Goal: Check status: Check status

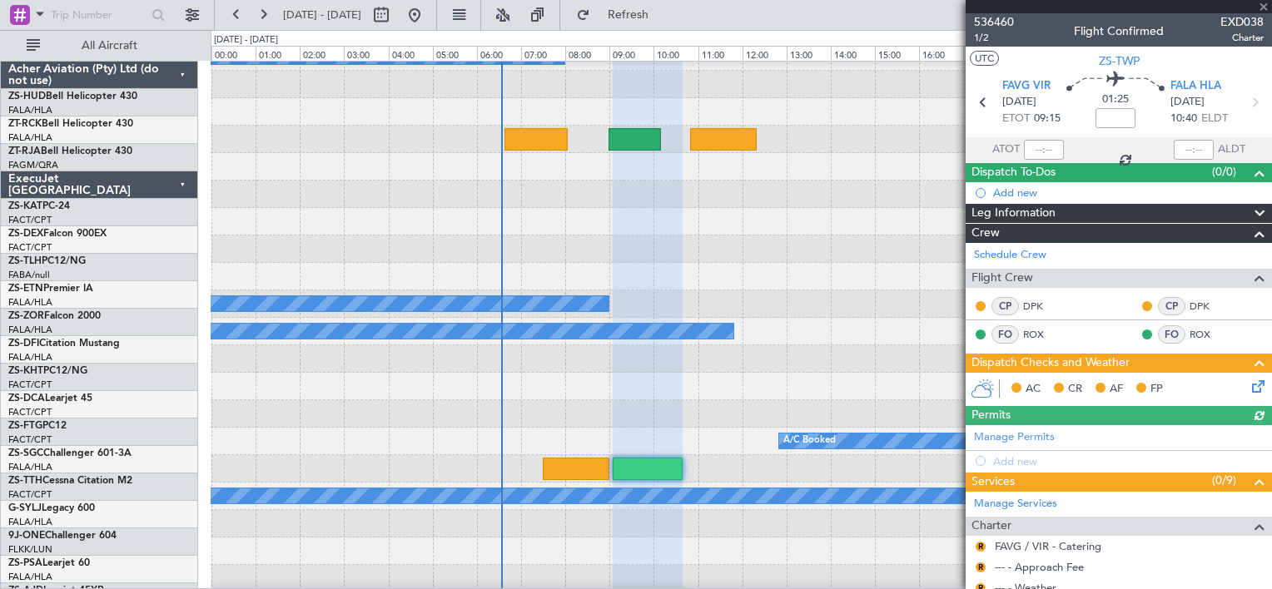
scroll to position [732, 0]
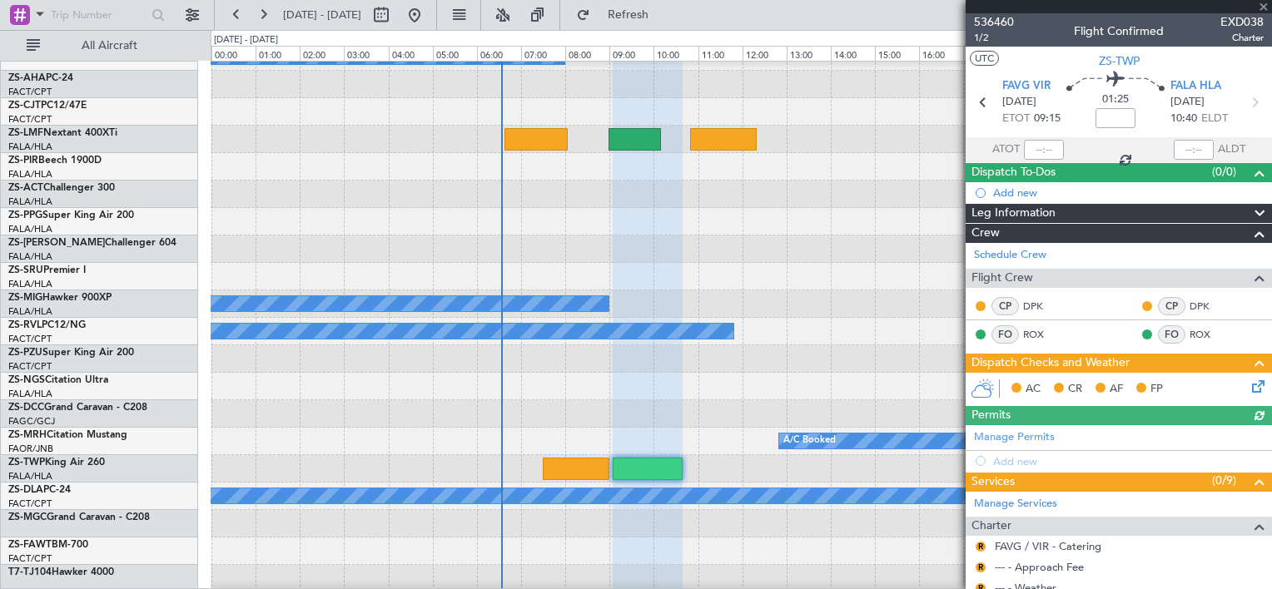
click at [1263, 6] on div at bounding box center [1118, 6] width 306 height 13
click at [1262, 4] on span at bounding box center [1263, 7] width 17 height 15
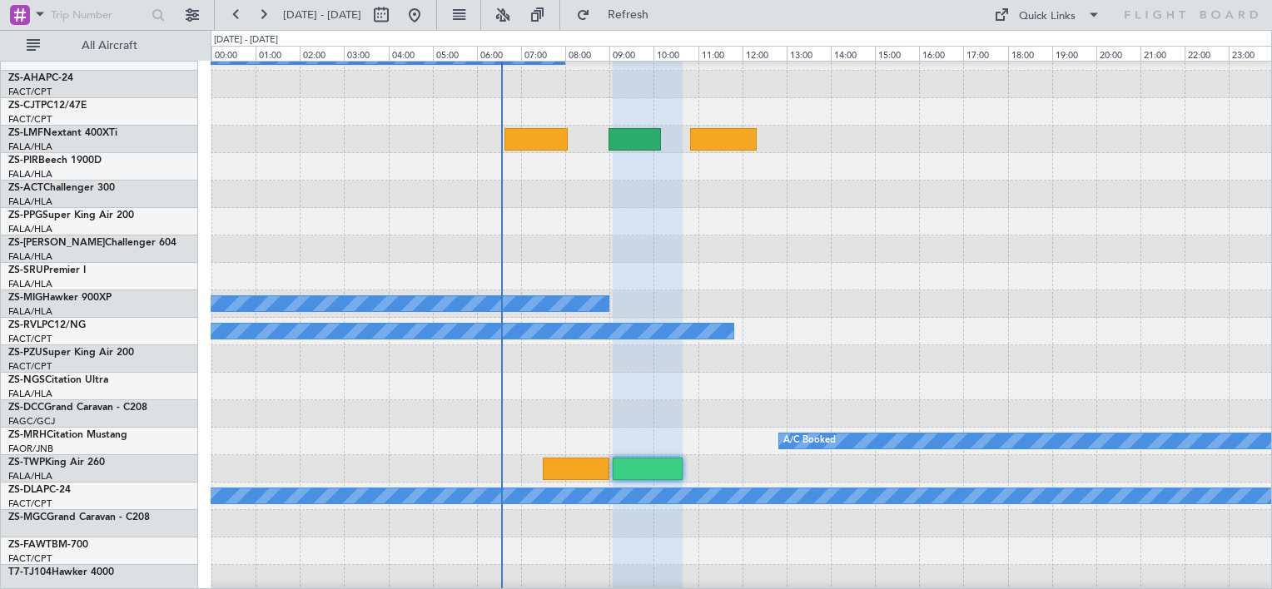
type input "0"
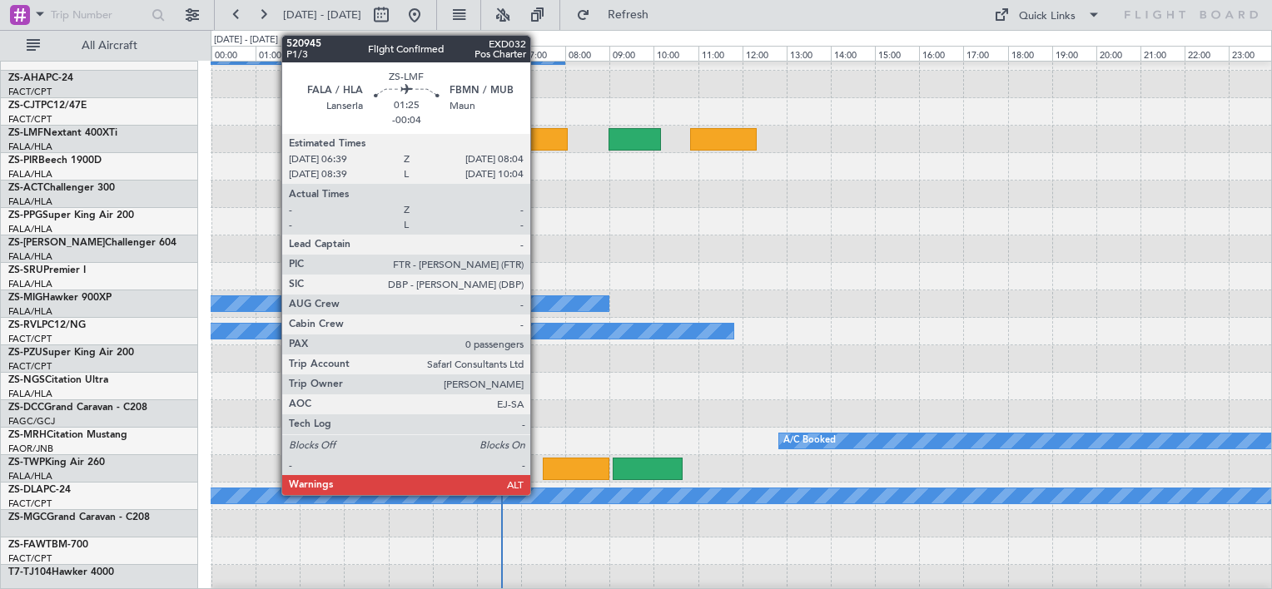
click at [538, 139] on div at bounding box center [535, 139] width 63 height 22
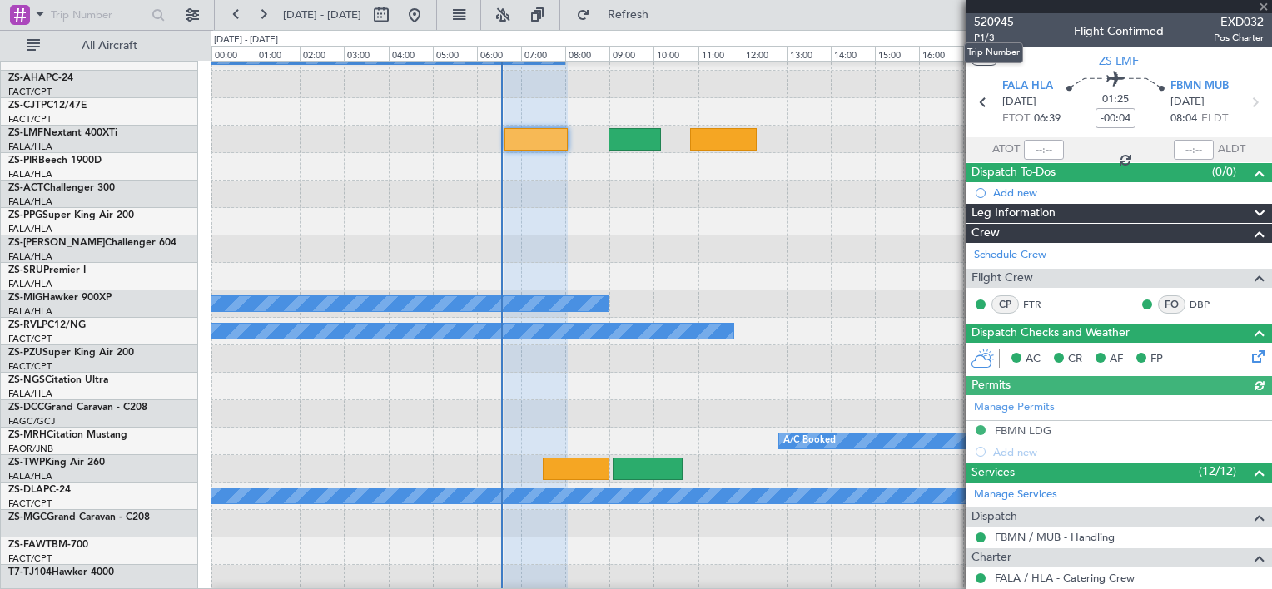
click at [1000, 24] on span "520945" at bounding box center [994, 21] width 40 height 17
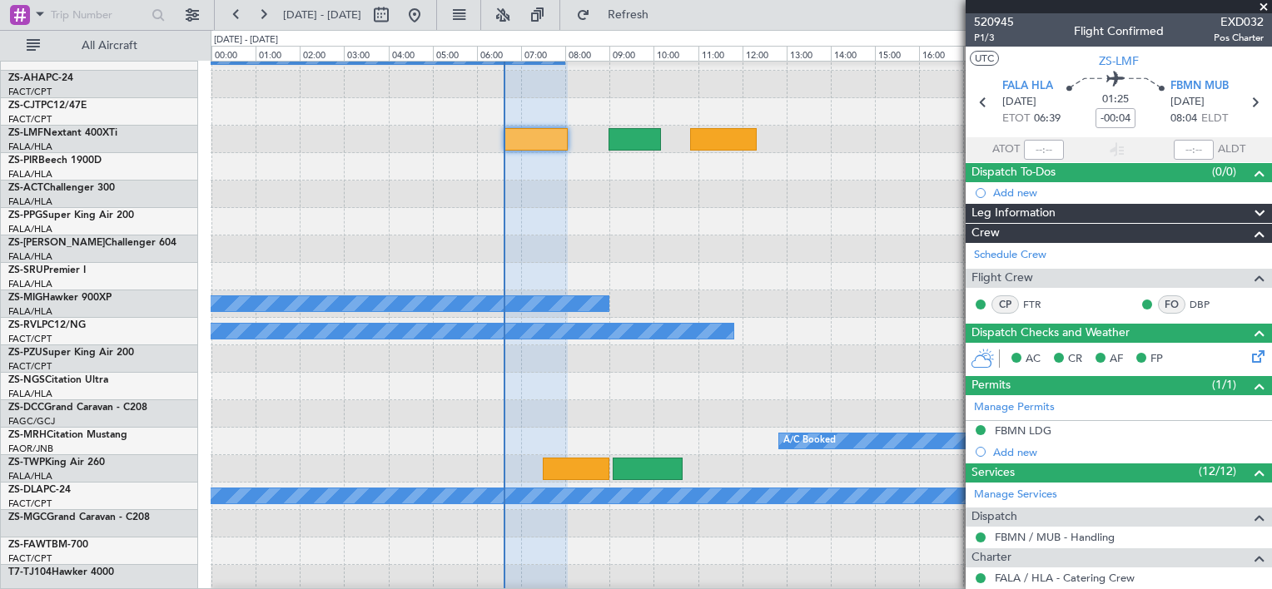
click at [1265, 5] on span at bounding box center [1263, 7] width 17 height 15
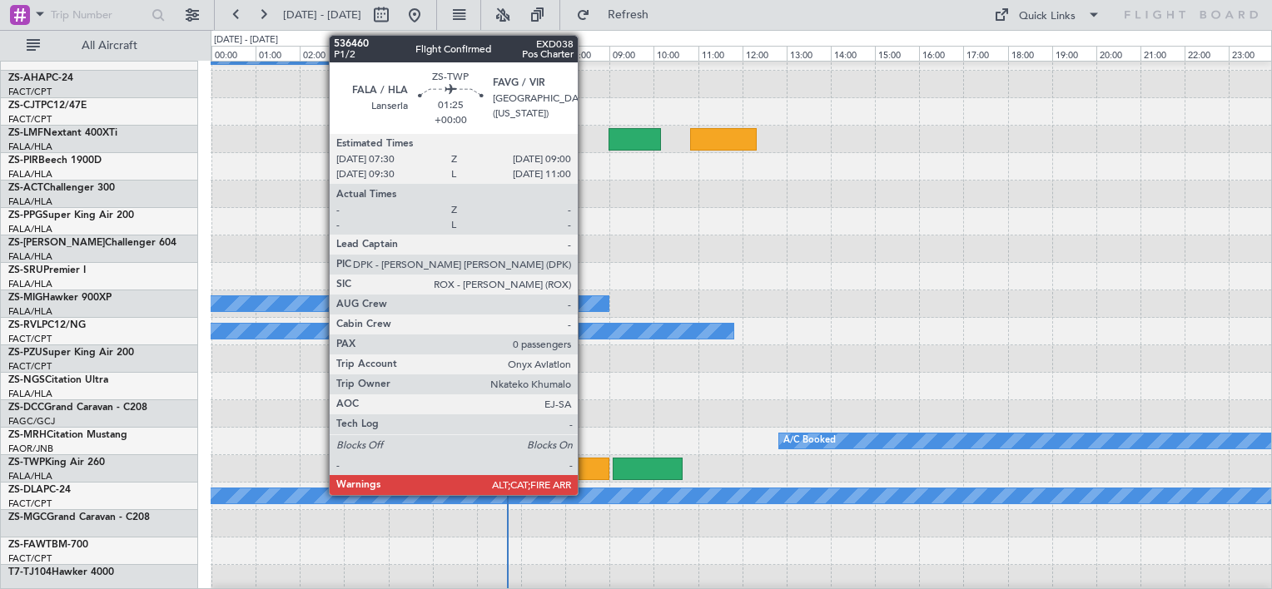
click at [585, 469] on div at bounding box center [576, 469] width 67 height 22
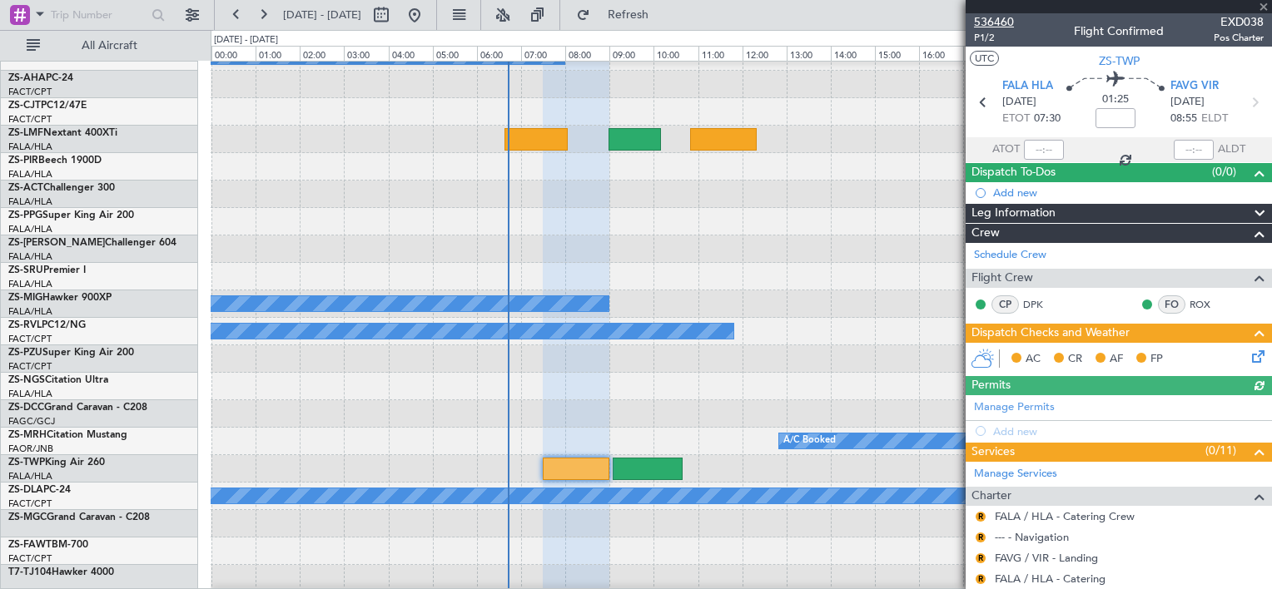
click at [995, 21] on span "536460" at bounding box center [994, 21] width 40 height 17
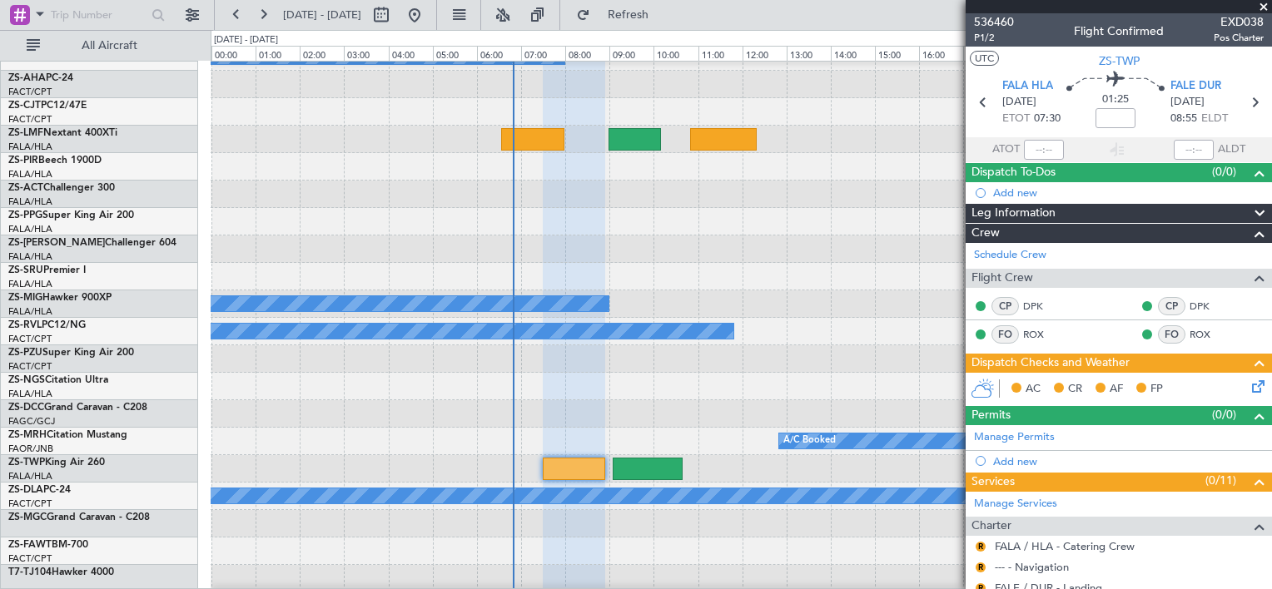
click at [1265, 2] on span at bounding box center [1263, 7] width 17 height 15
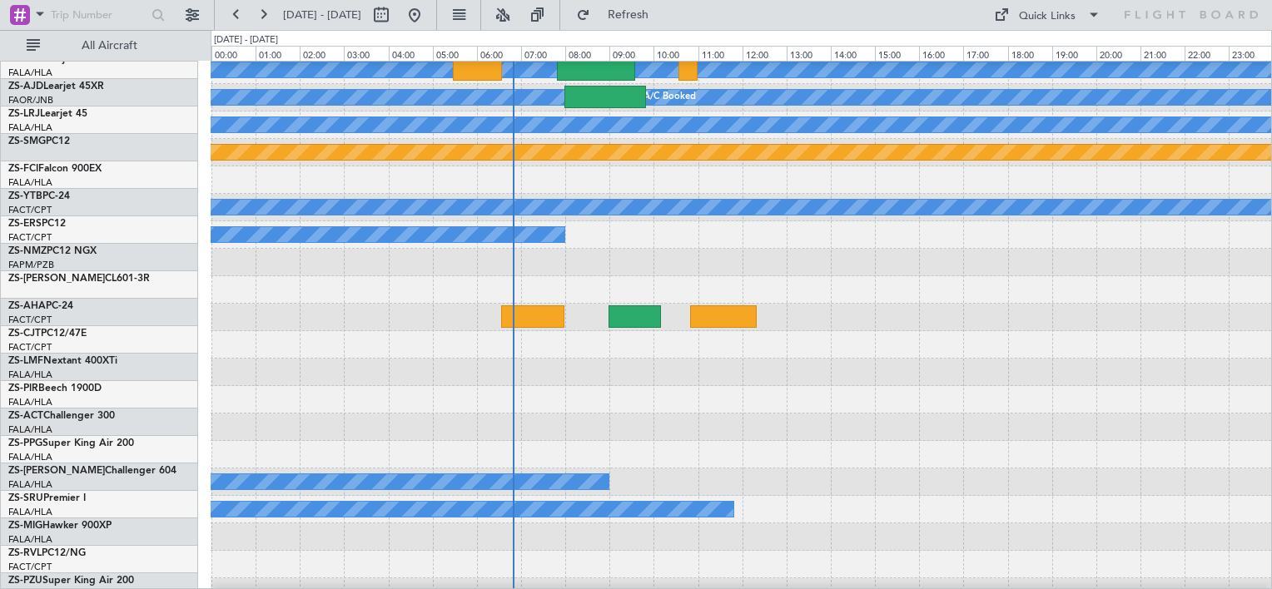
scroll to position [433, 0]
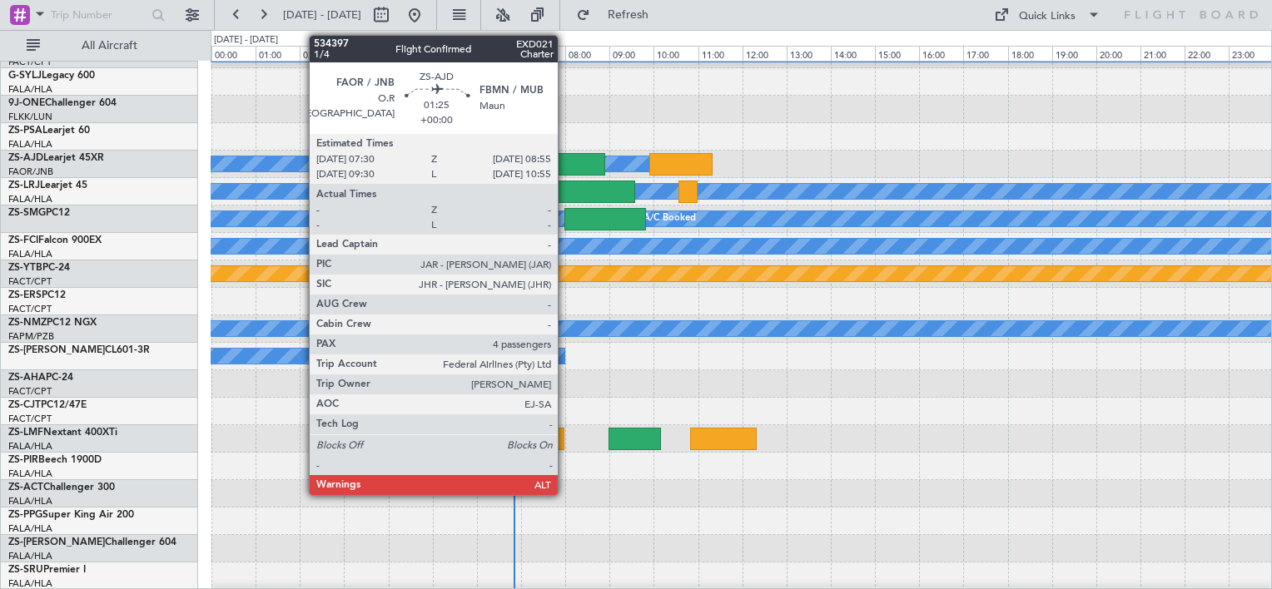
click at [565, 166] on div at bounding box center [574, 164] width 63 height 22
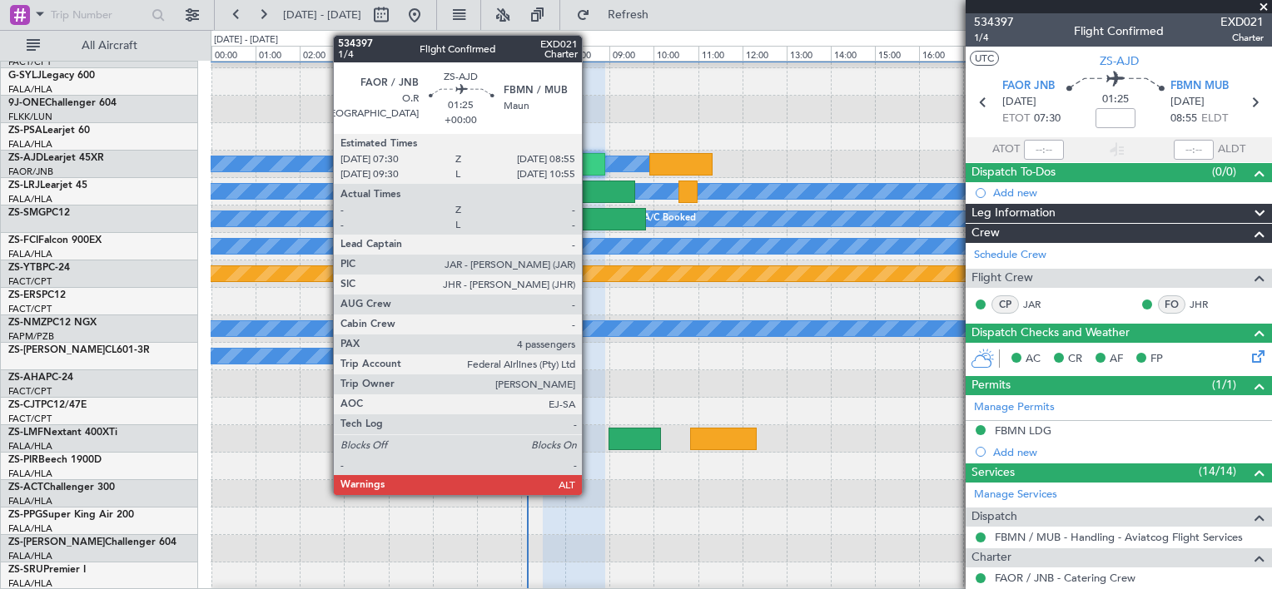
click at [589, 163] on div at bounding box center [574, 164] width 63 height 22
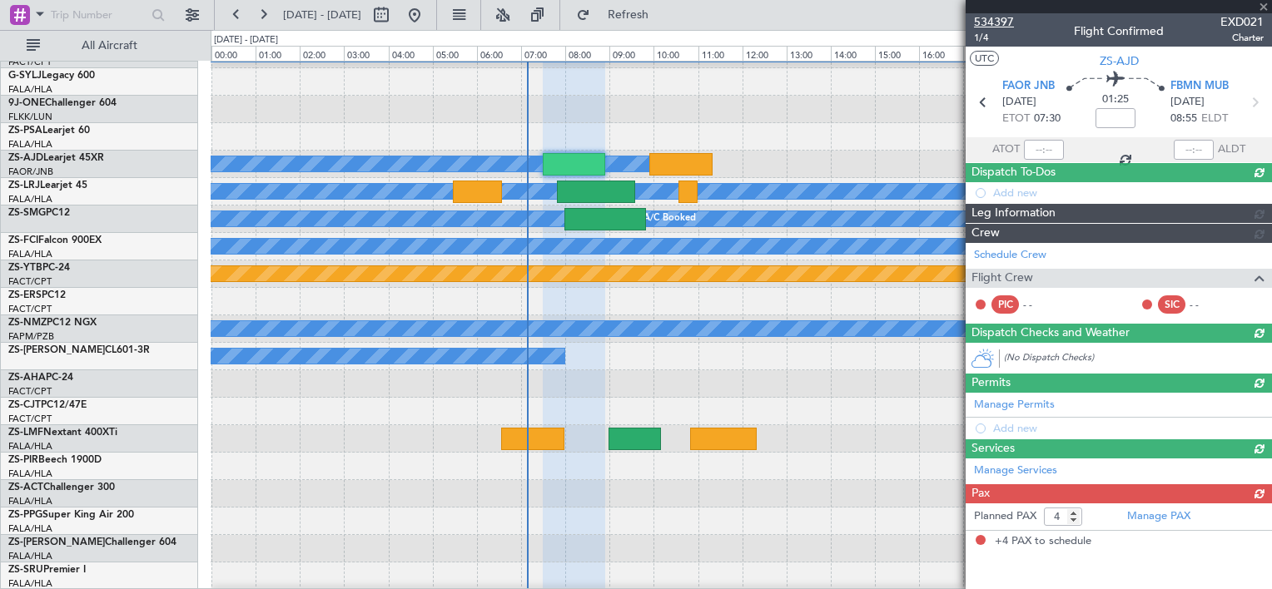
click at [992, 17] on span "534397" at bounding box center [994, 21] width 40 height 17
